Goal: Task Accomplishment & Management: Use online tool/utility

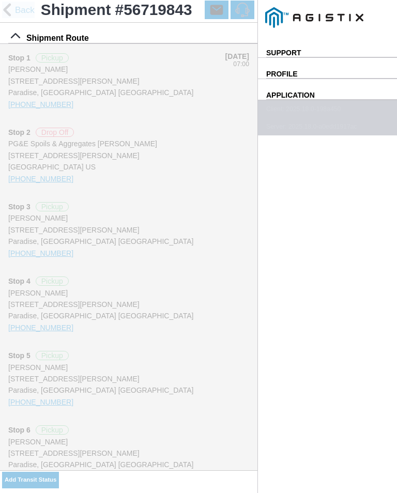
click at [0, 0] on slot "Add Transit Status" at bounding box center [0, 0] width 0 height 0
click at [0, 0] on input "11:17" at bounding box center [0, 0] width 0 height 0
type input "11:40"
click at [0, 0] on select "Select Arrive at Drop Off Arrive at Pickup Break Start Break Stop Depart Drop O…" at bounding box center [0, 0] width 0 height 0
select select "ARVPULOC"
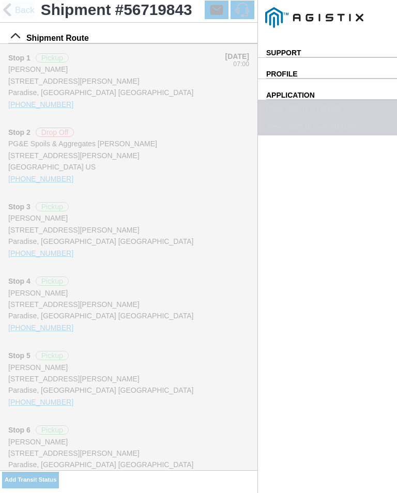
click at [0, 0] on div "Location" at bounding box center [0, 0] width 0 height 0
click at [0, 0] on div "[STREET_ADDRESS][PERSON_NAME]" at bounding box center [0, 0] width 0 height 0
click at [0, 0] on button "Apply" at bounding box center [0, 0] width 0 height 0
type input "Paradise"
click at [0, 0] on span "SAVE" at bounding box center [0, 0] width 0 height 0
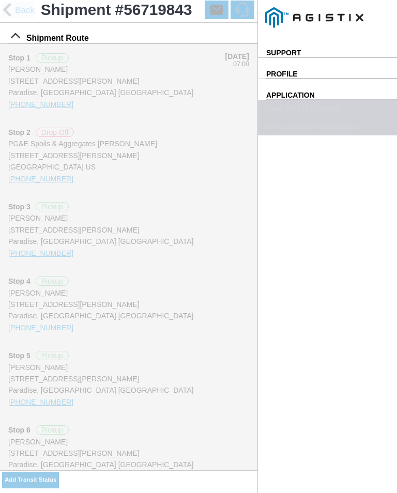
click at [0, 0] on slot "Add Transit Status" at bounding box center [0, 0] width 0 height 0
click at [0, 0] on input "11:18" at bounding box center [0, 0] width 0 height 0
type input "11:45"
click at [0, 0] on select "Select Arrive at Drop Off Arrive at Pickup Break Start Break Stop Depart Drop O…" at bounding box center [0, 0] width 0 height 0
select select "BREAKSTART"
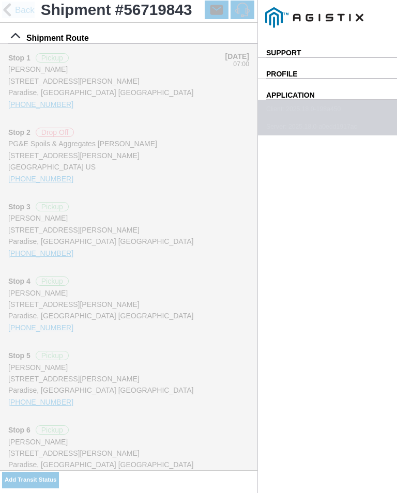
click at [0, 0] on div "Location" at bounding box center [0, 0] width 0 height 0
click at [0, 0] on div "[STREET_ADDRESS][PERSON_NAME]" at bounding box center [0, 0] width 0 height 0
click at [0, 0] on slot "Apply" at bounding box center [0, 0] width 0 height 0
type input "Paradise"
click at [0, 0] on span "SAVE" at bounding box center [0, 0] width 0 height 0
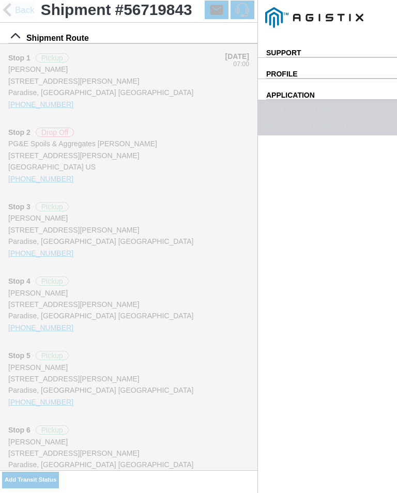
click at [0, 0] on slot "Add Transit Status" at bounding box center [0, 0] width 0 height 0
click at [0, 0] on input "11:18" at bounding box center [0, 0] width 0 height 0
type input "12:15"
click at [0, 0] on select "Select Arrive at Drop Off Arrive at Pickup Break Start Break Stop Depart Drop O…" at bounding box center [0, 0] width 0 height 0
select select "BREAKSTOP"
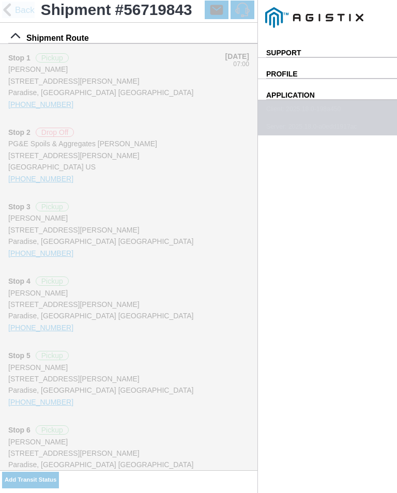
click at [0, 0] on div "Location" at bounding box center [0, 0] width 0 height 0
click at [0, 0] on div "[STREET_ADDRESS][PERSON_NAME]" at bounding box center [0, 0] width 0 height 0
click at [0, 0] on slot "Apply" at bounding box center [0, 0] width 0 height 0
type input "Paradise"
click at [0, 0] on span "SAVE" at bounding box center [0, 0] width 0 height 0
